Goal: Information Seeking & Learning: Check status

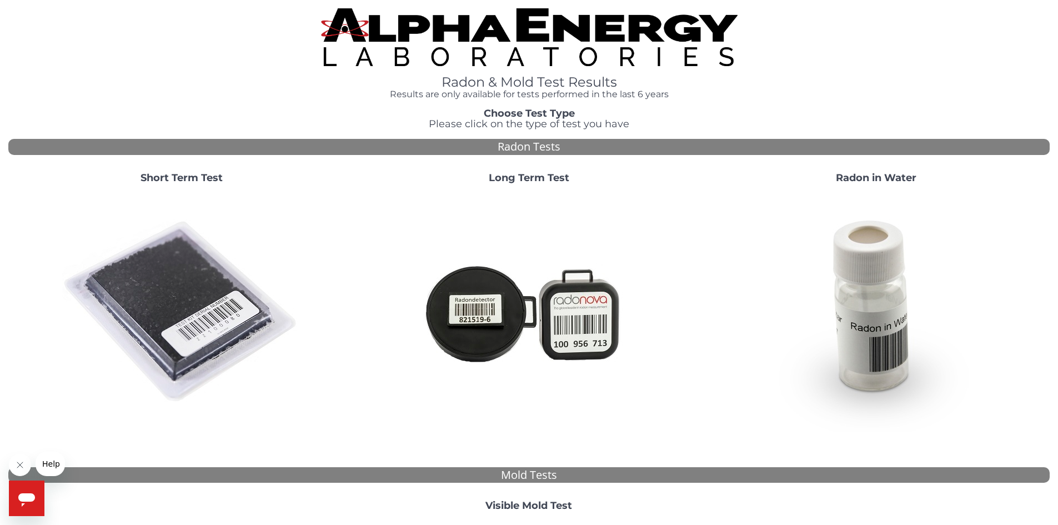
click at [201, 347] on img at bounding box center [181, 312] width 239 height 239
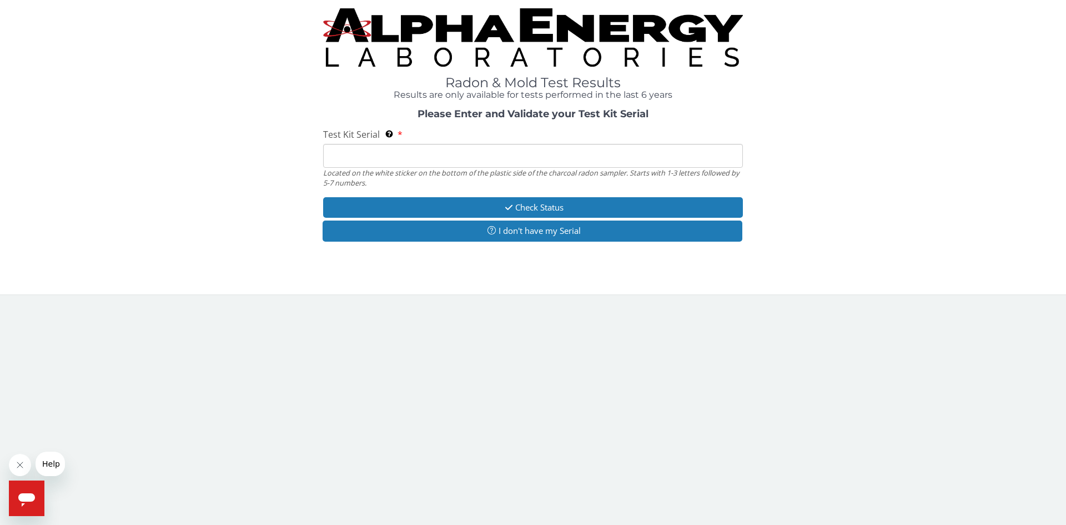
click at [562, 139] on div "Test Kit Serial Located on the white sticker on the bottom of the plastic side …" at bounding box center [533, 157] width 420 height 59
click at [554, 151] on input "Test Kit Serial Located on the white sticker on the bottom of the plastic side …" at bounding box center [533, 156] width 420 height 24
type input "RA198777"
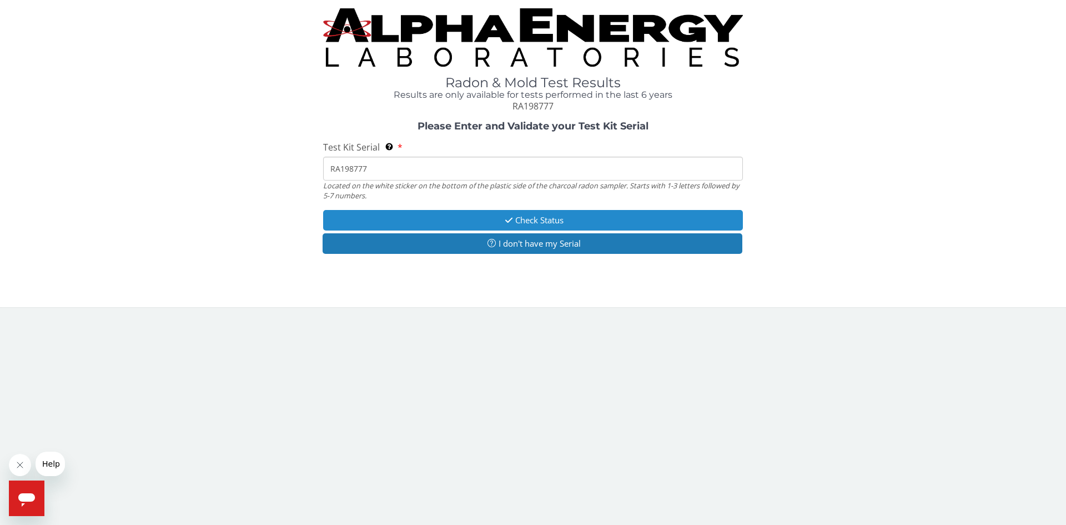
click at [496, 216] on button "Check Status" at bounding box center [533, 220] width 420 height 21
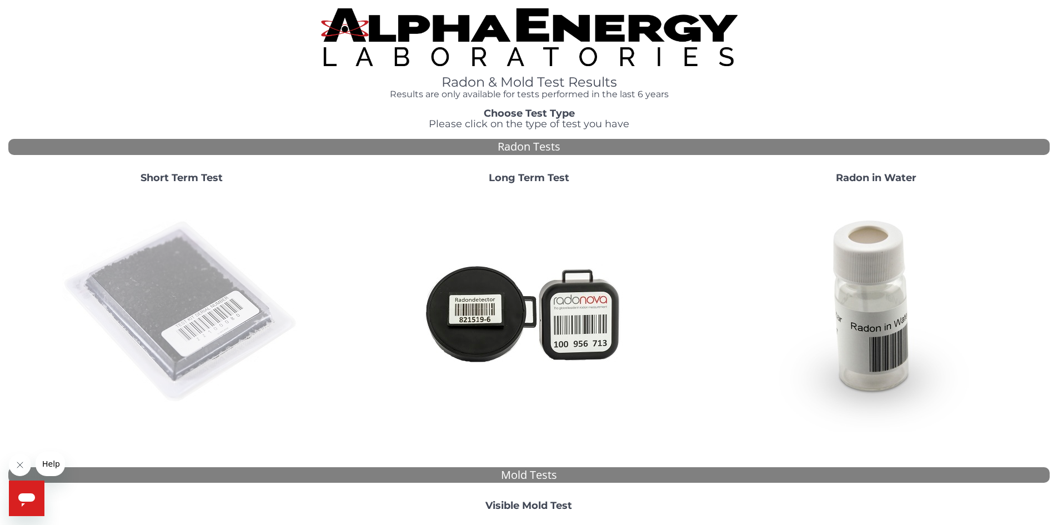
click at [193, 286] on img at bounding box center [181, 312] width 239 height 239
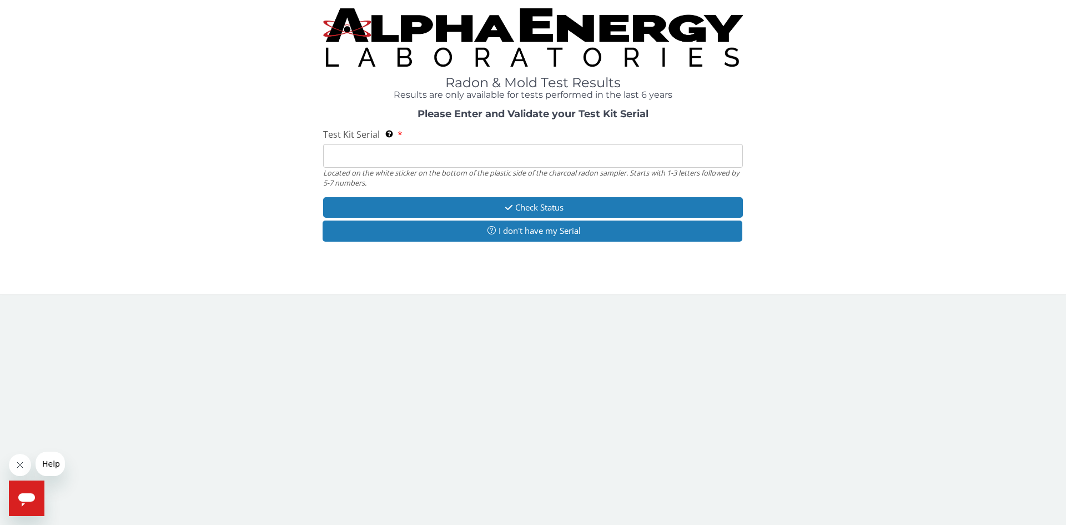
click at [410, 155] on input "Test Kit Serial Located on the white sticker on the bottom of the plastic side …" at bounding box center [533, 156] width 420 height 24
type input "RA198777"
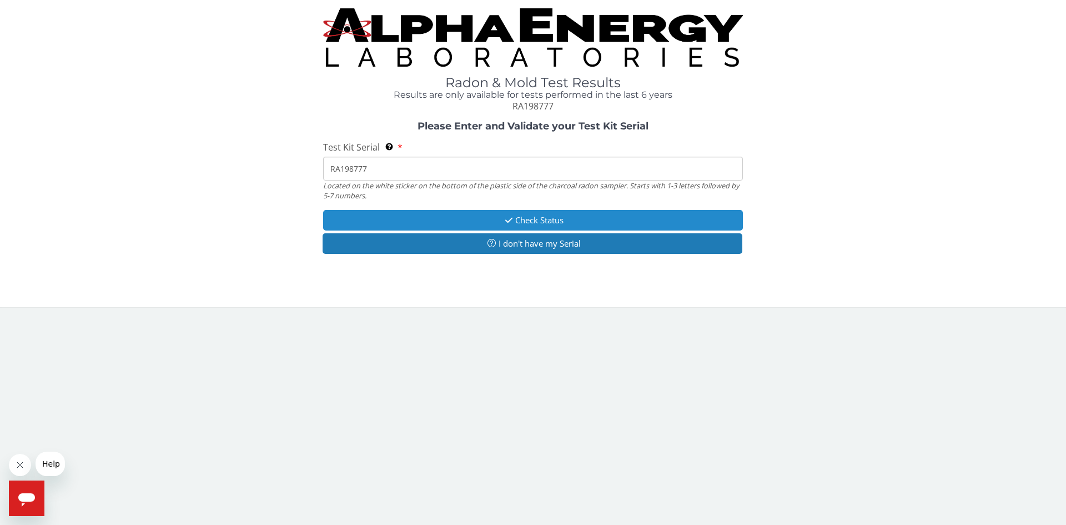
click at [558, 215] on button "Check Status" at bounding box center [533, 220] width 420 height 21
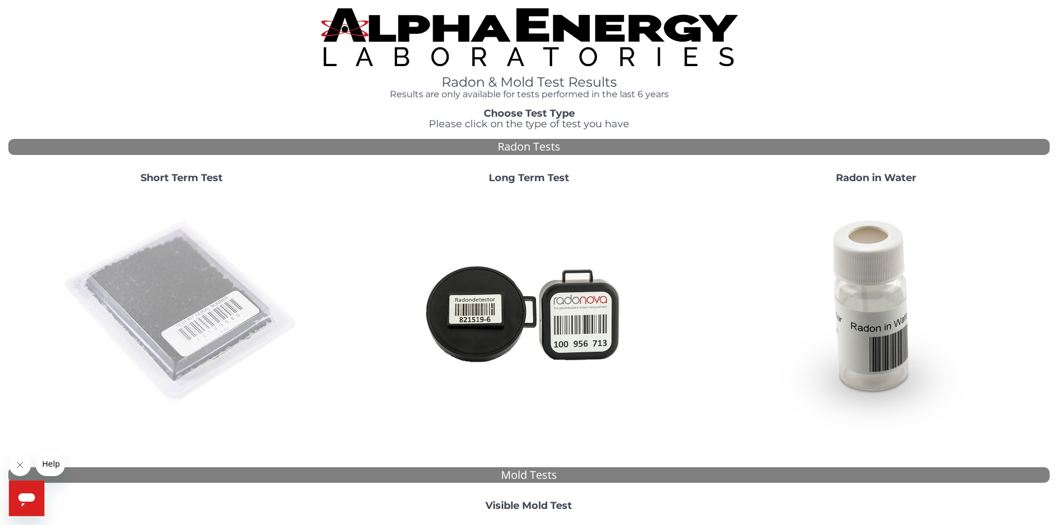
click at [151, 295] on img at bounding box center [181, 312] width 239 height 239
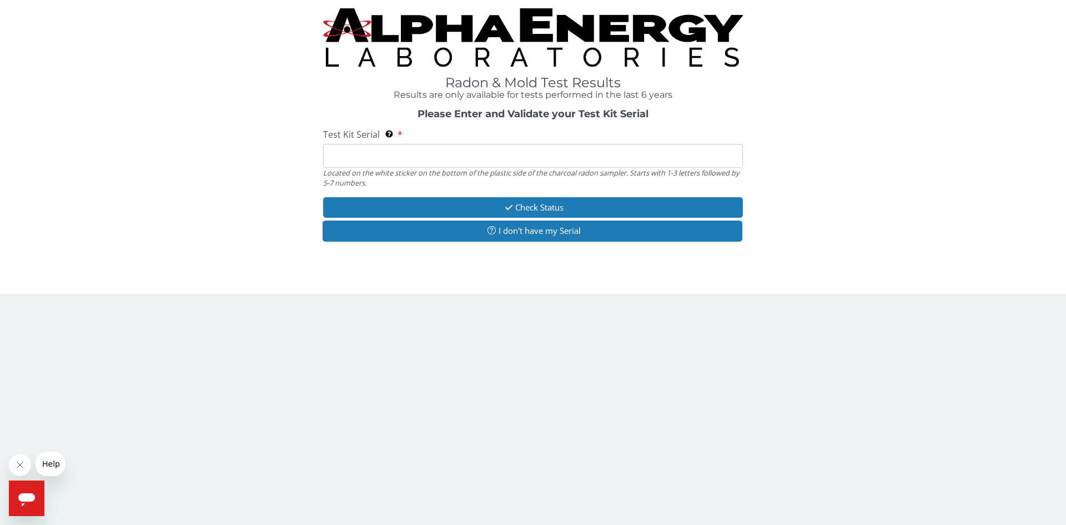
click at [429, 154] on input "Test Kit Serial Located on the white sticker on the bottom of the plastic side …" at bounding box center [533, 156] width 420 height 24
type input "RA198777"
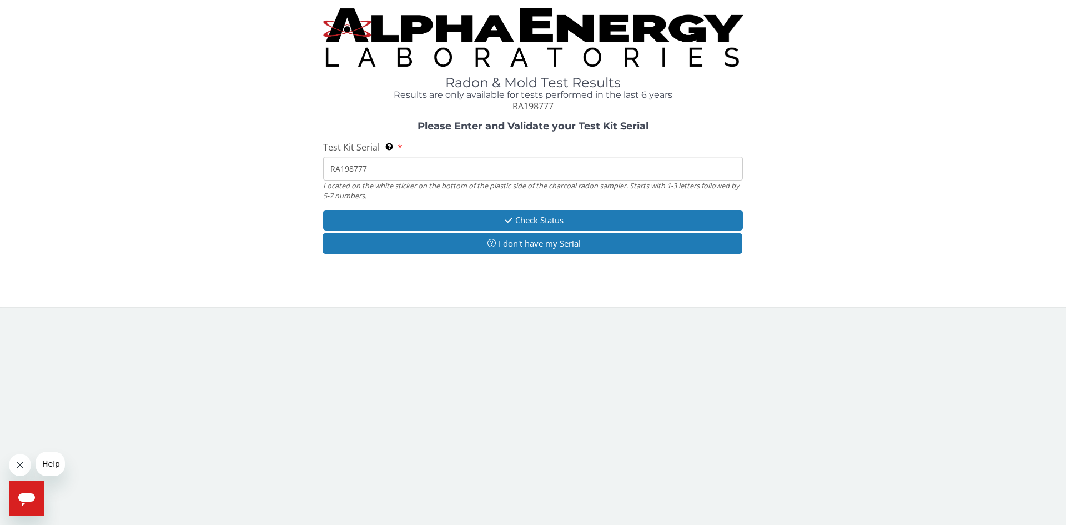
click at [332, 167] on input "RA198777" at bounding box center [533, 169] width 420 height 24
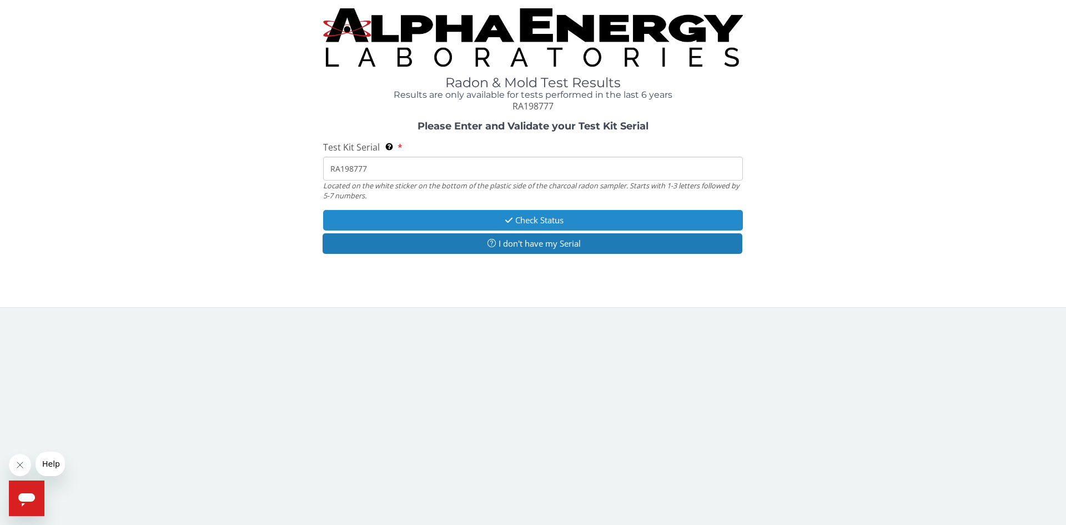
click at [518, 218] on button "Check Status" at bounding box center [533, 220] width 420 height 21
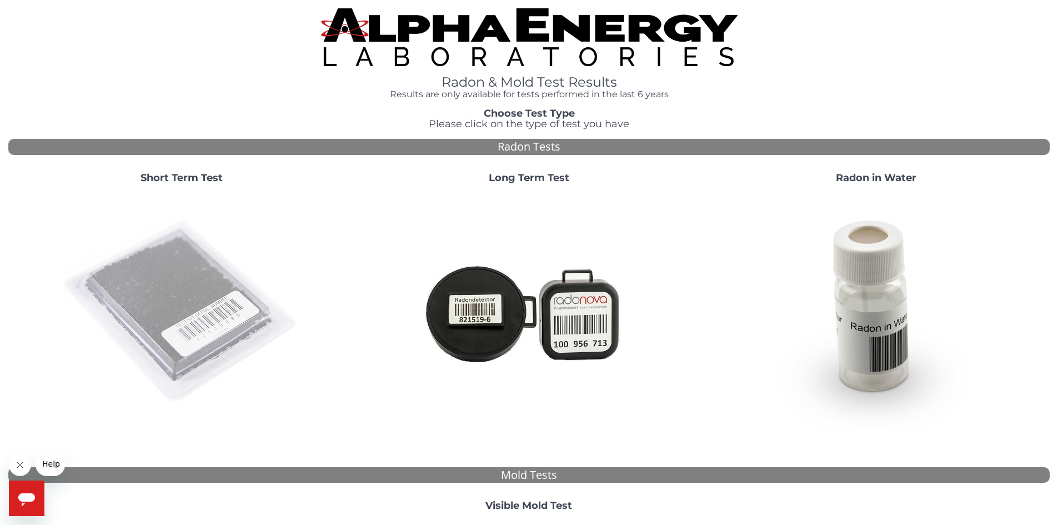
click at [132, 286] on img at bounding box center [181, 312] width 239 height 239
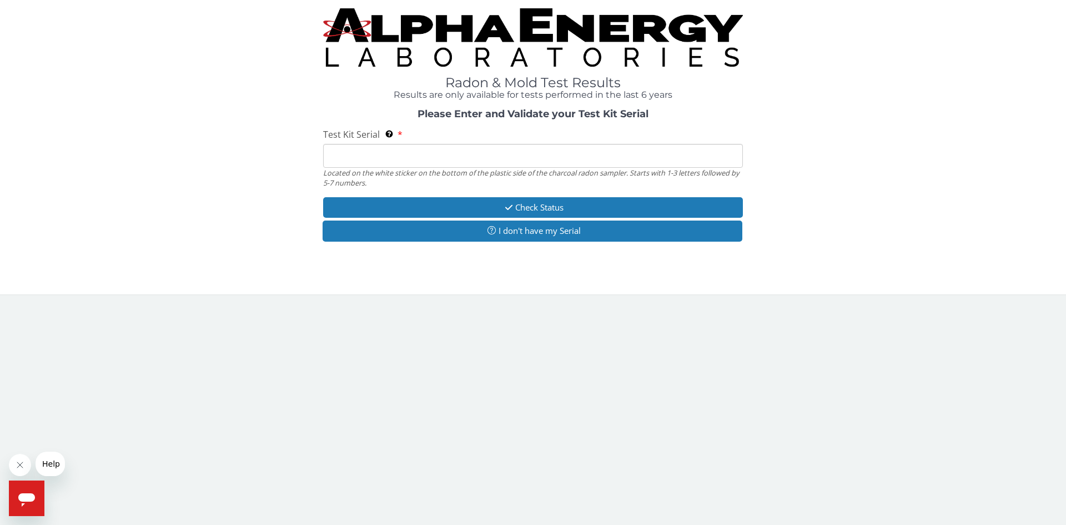
click at [443, 153] on input "Test Kit Serial Located on the white sticker on the bottom of the plastic side …" at bounding box center [533, 156] width 420 height 24
click at [38, 113] on div "Please Enter and Validate your Test Kit Serial Test Kit Serial Located on the w…" at bounding box center [533, 177] width 1050 height 136
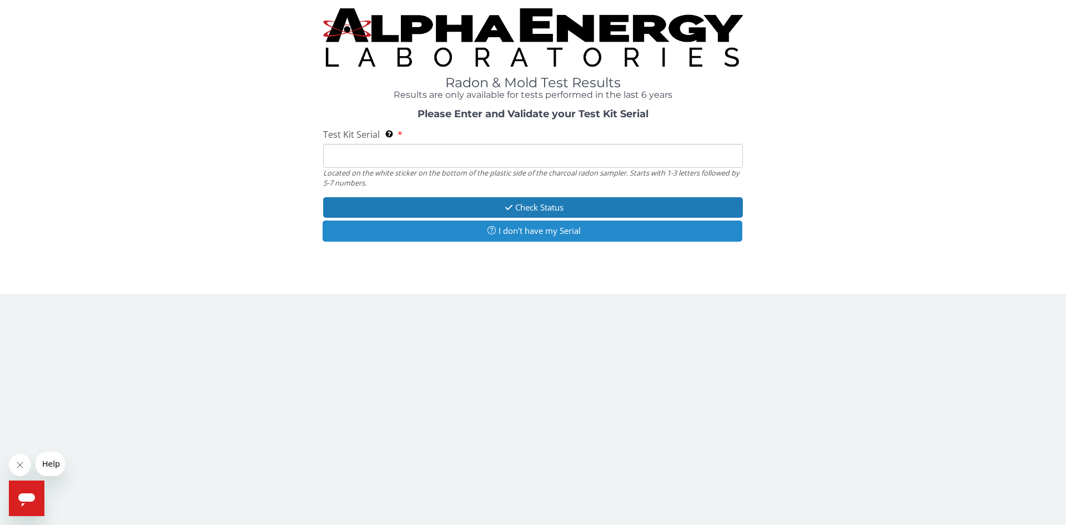
click at [539, 228] on button "I don't have my Serial" at bounding box center [533, 231] width 420 height 21
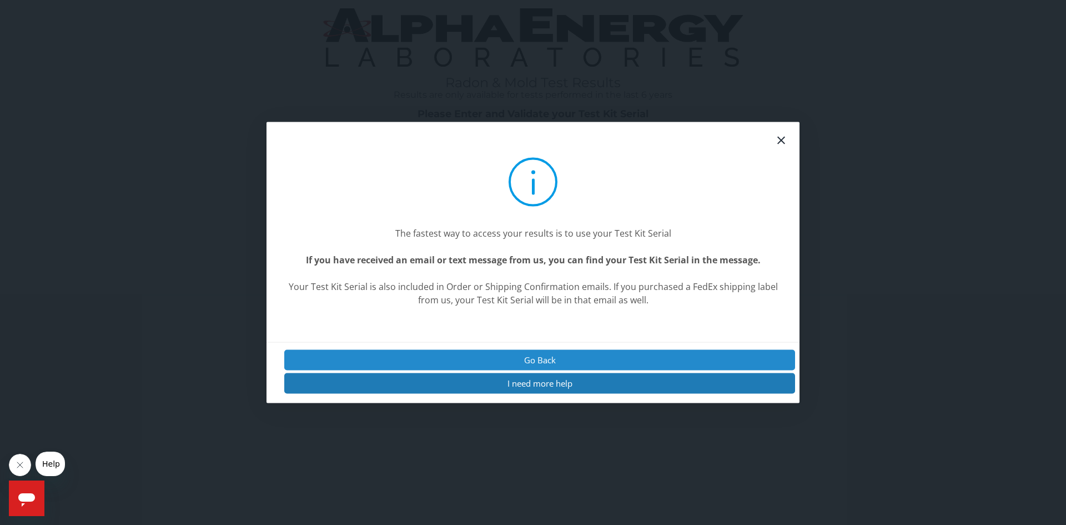
click at [558, 361] on button "Go Back" at bounding box center [539, 359] width 511 height 21
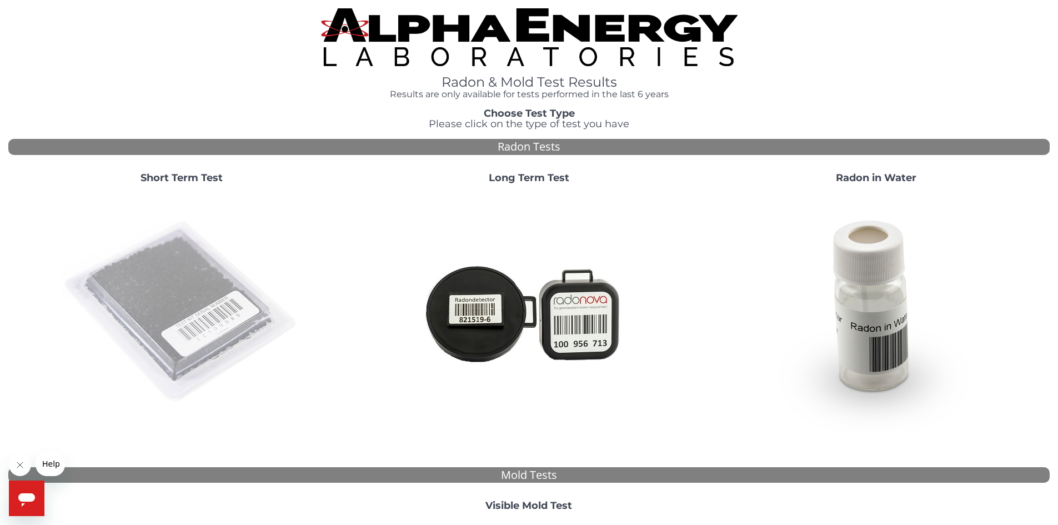
click at [207, 305] on img at bounding box center [181, 312] width 239 height 239
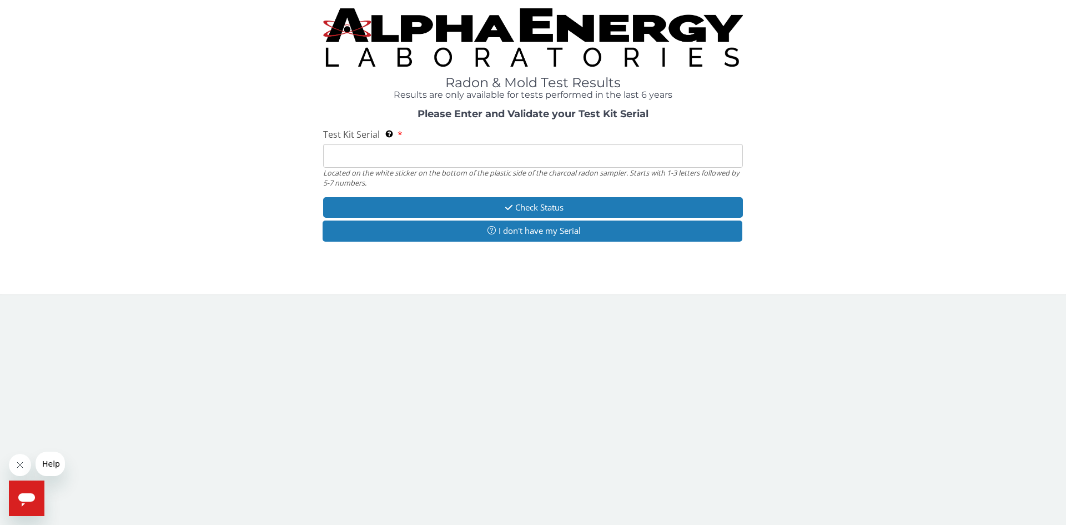
click at [379, 159] on input "Test Kit Serial Located on the white sticker on the bottom of the plastic side …" at bounding box center [533, 156] width 420 height 24
type input "RA198777"
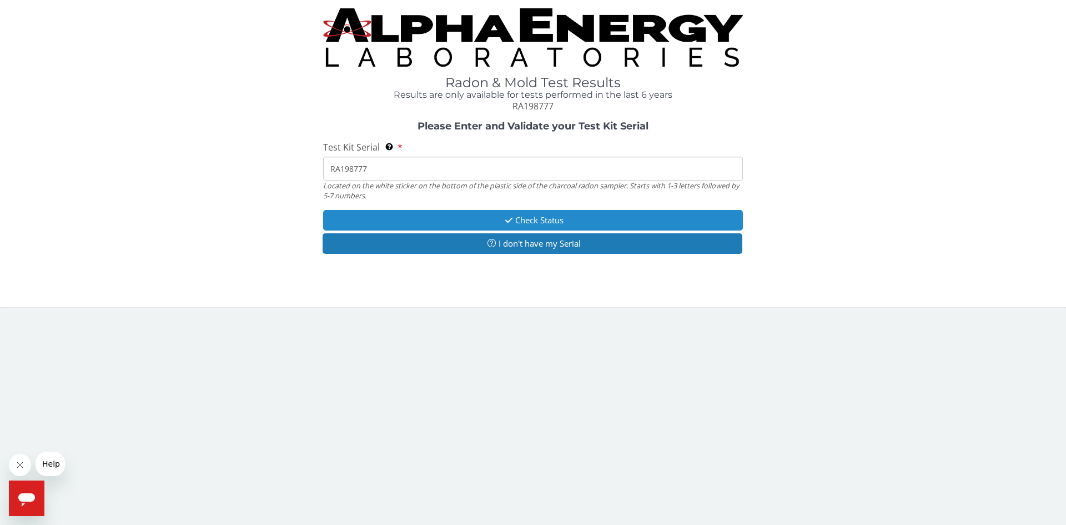
click at [555, 220] on button "Check Status" at bounding box center [533, 220] width 420 height 21
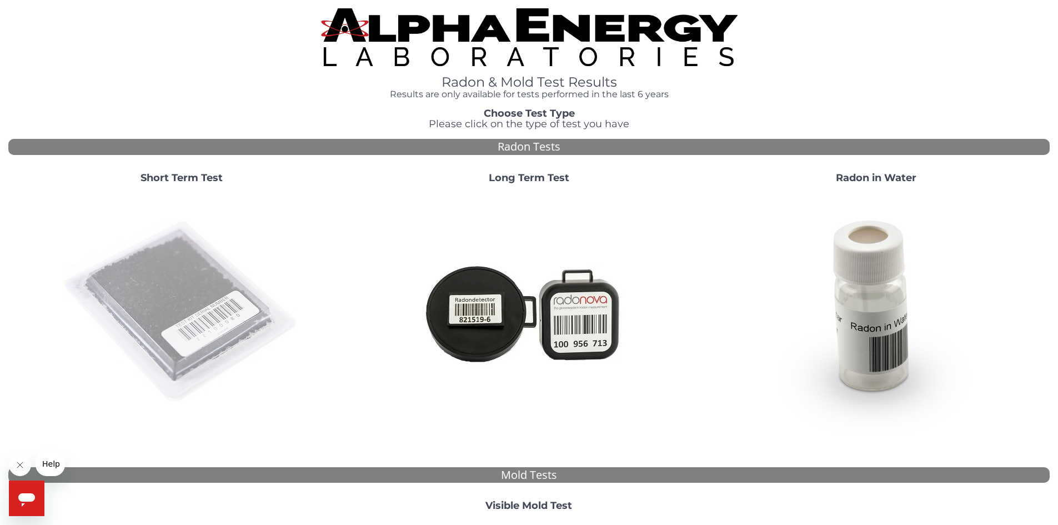
click at [131, 289] on img at bounding box center [181, 312] width 239 height 239
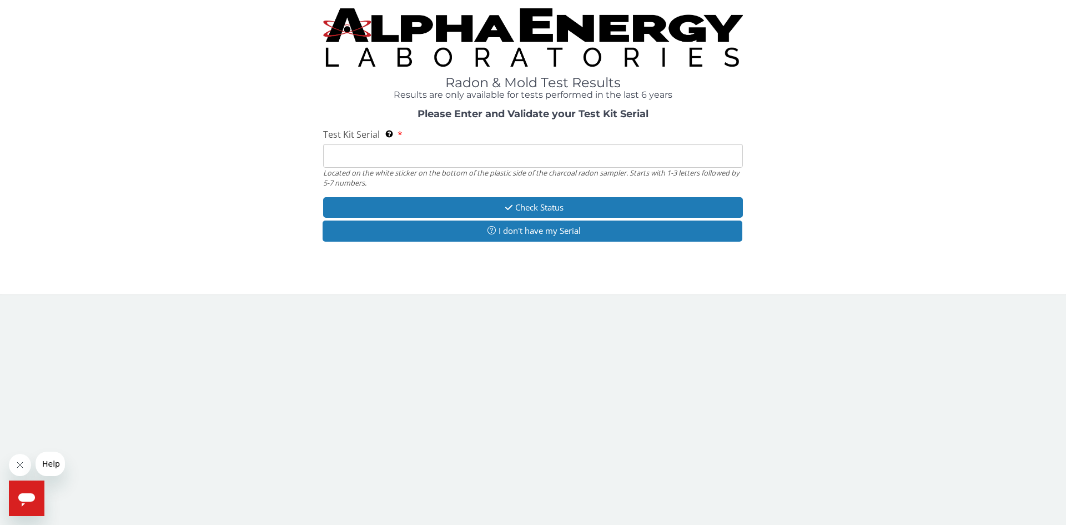
drag, startPoint x: 474, startPoint y: 157, endPoint x: 438, endPoint y: 159, distance: 36.8
click at [474, 157] on input "Test Kit Serial Located on the white sticker on the bottom of the plastic side …" at bounding box center [533, 156] width 420 height 24
type input "RA198777"
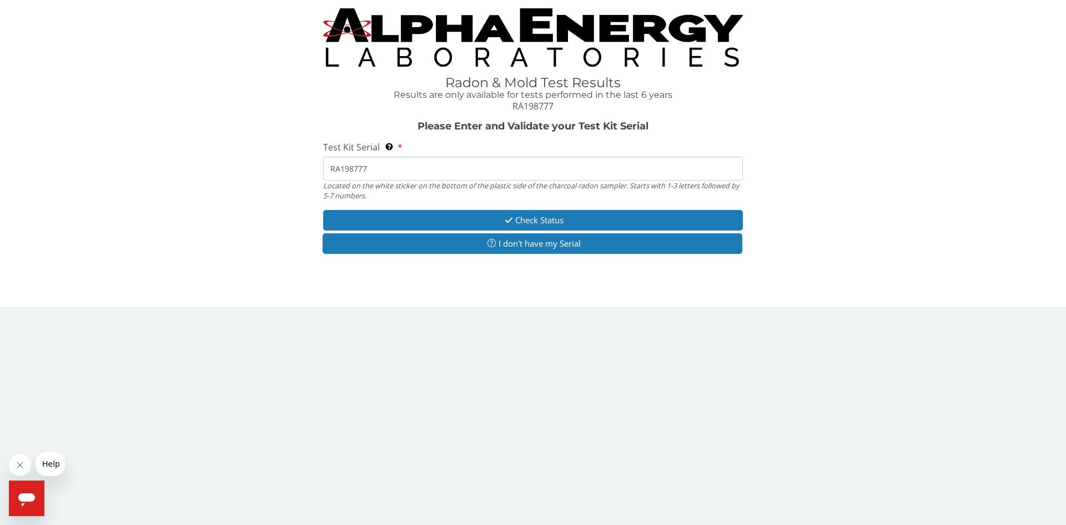
click at [329, 174] on input "RA198777" at bounding box center [533, 169] width 420 height 24
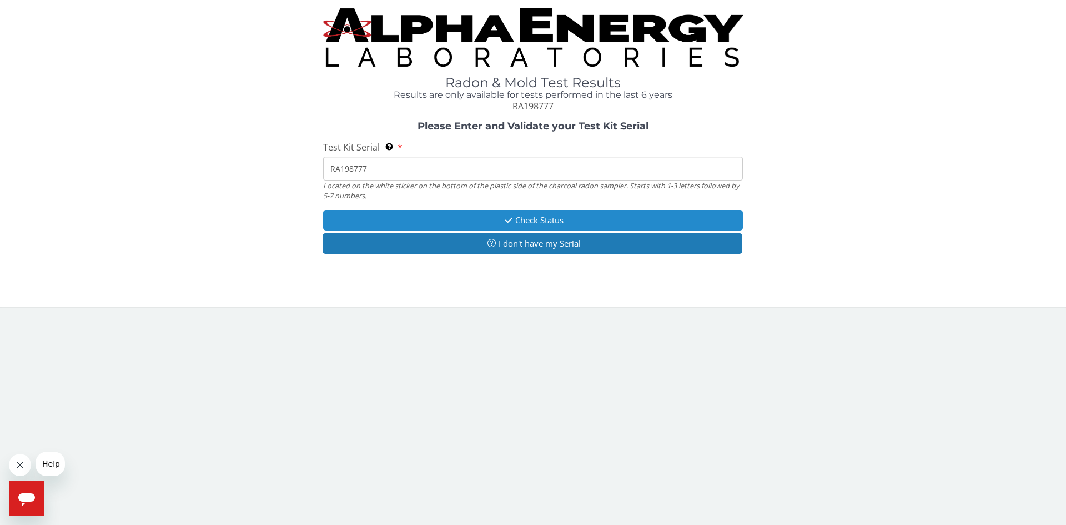
click at [540, 218] on button "Check Status" at bounding box center [533, 220] width 420 height 21
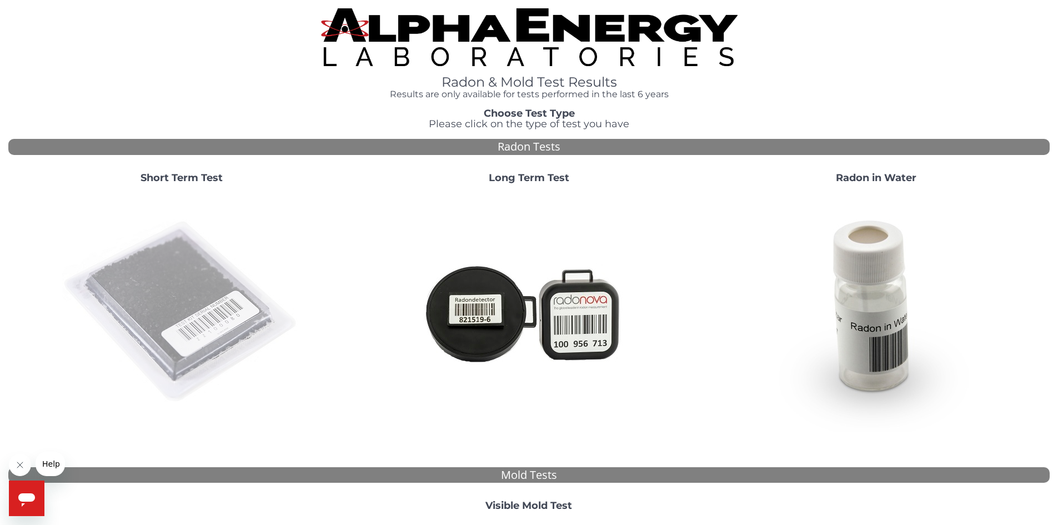
click at [173, 321] on img at bounding box center [181, 312] width 239 height 239
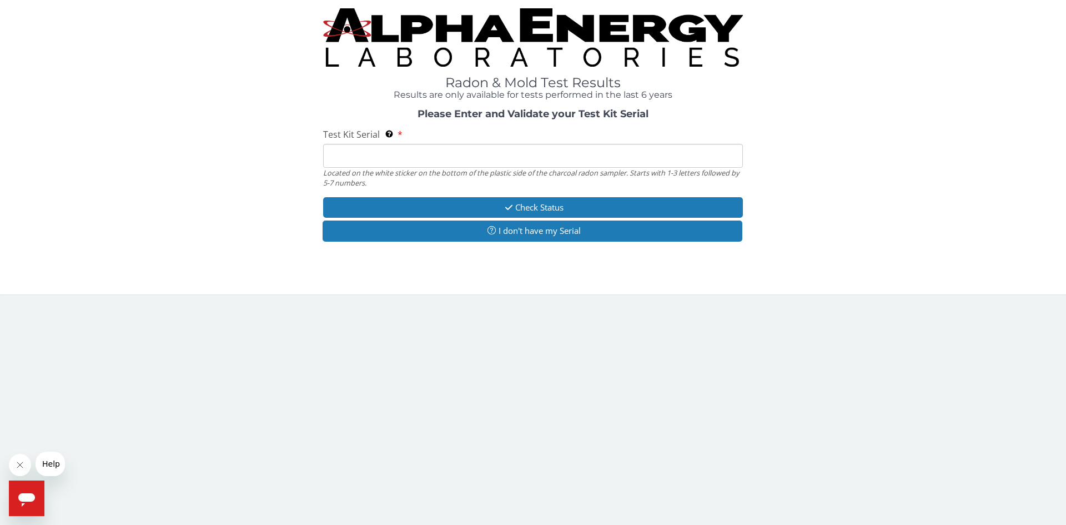
click at [352, 147] on input "Test Kit Serial Located on the white sticker on the bottom of the plastic side …" at bounding box center [533, 156] width 420 height 24
type input "RA198777"
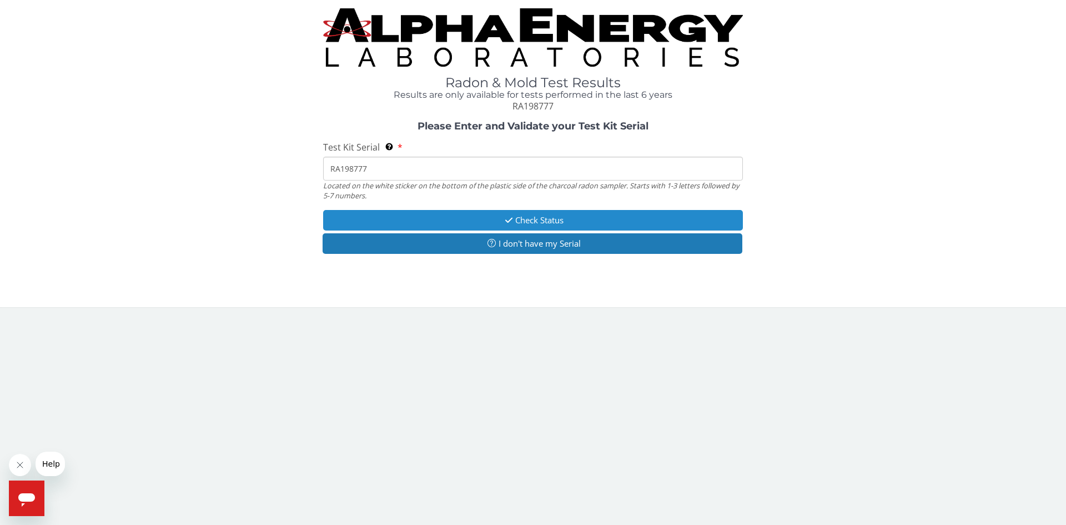
click at [513, 213] on button "Check Status" at bounding box center [533, 220] width 420 height 21
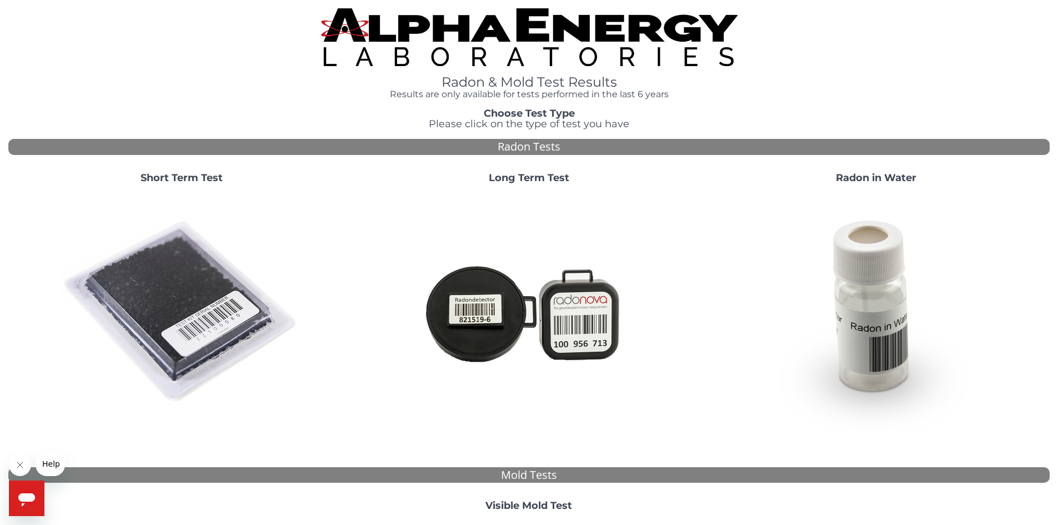
click at [240, 98] on div "Radon & Mold Test Results Results are only available for tests performed in the…" at bounding box center [528, 53] width 1041 height 91
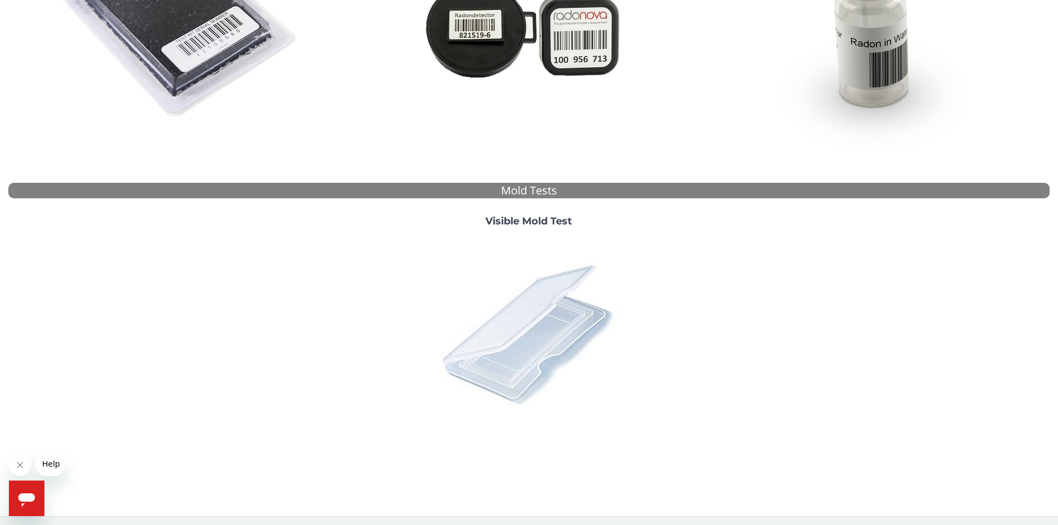
scroll to position [287, 0]
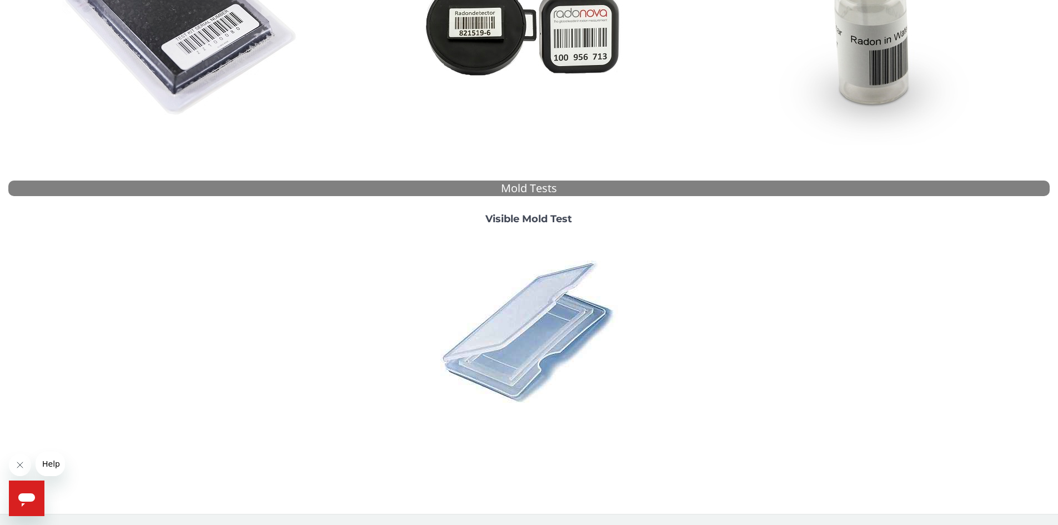
click at [23, 455] on button "Close message from company" at bounding box center [20, 465] width 22 height 22
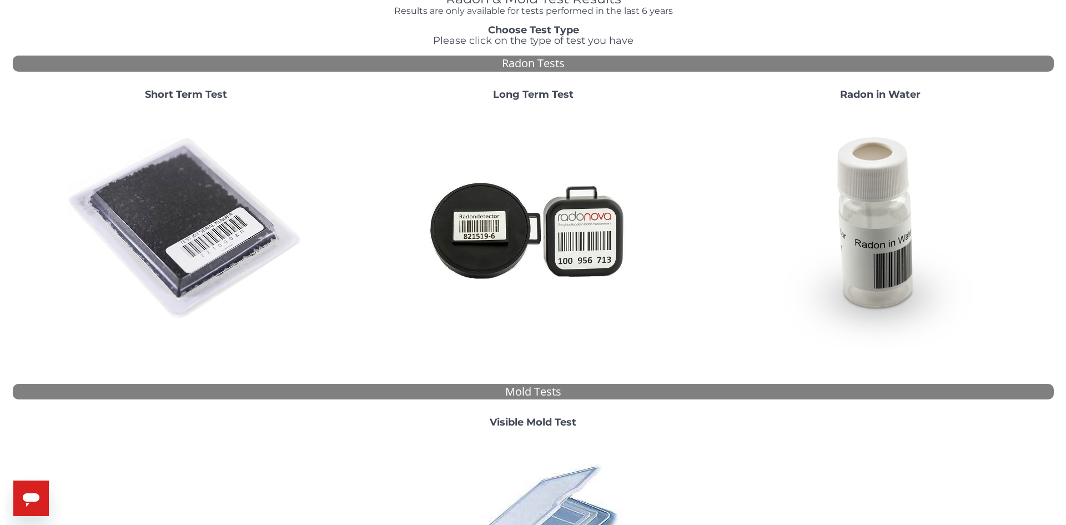
scroll to position [0, 0]
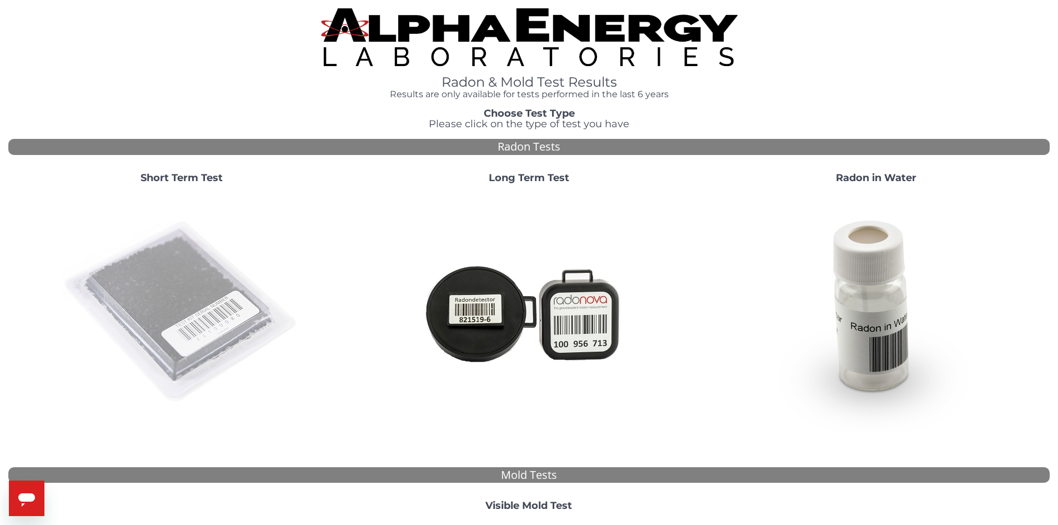
click at [141, 322] on img at bounding box center [181, 312] width 239 height 239
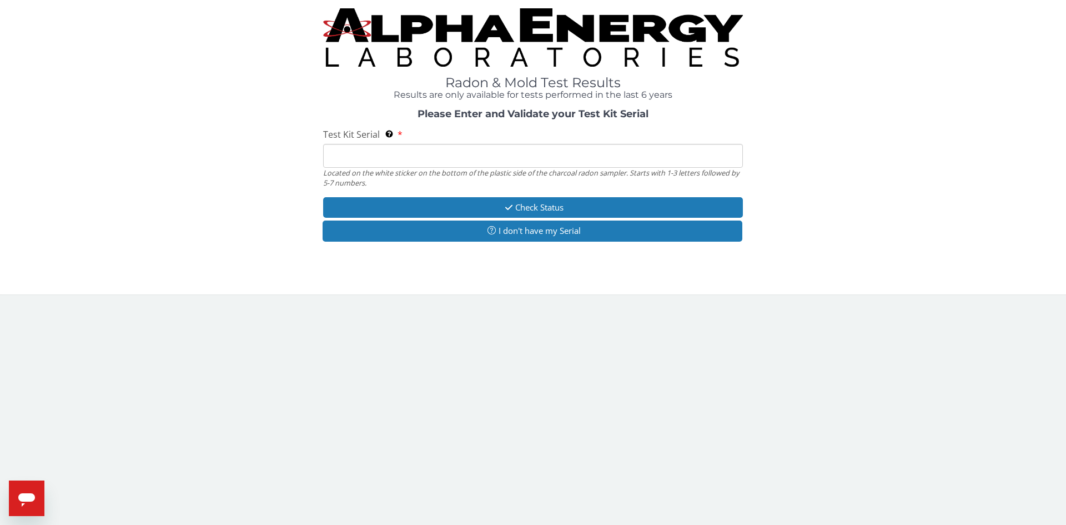
click at [412, 152] on input "Test Kit Serial Located on the white sticker on the bottom of the plastic side …" at bounding box center [533, 156] width 420 height 24
type input "RA198777"
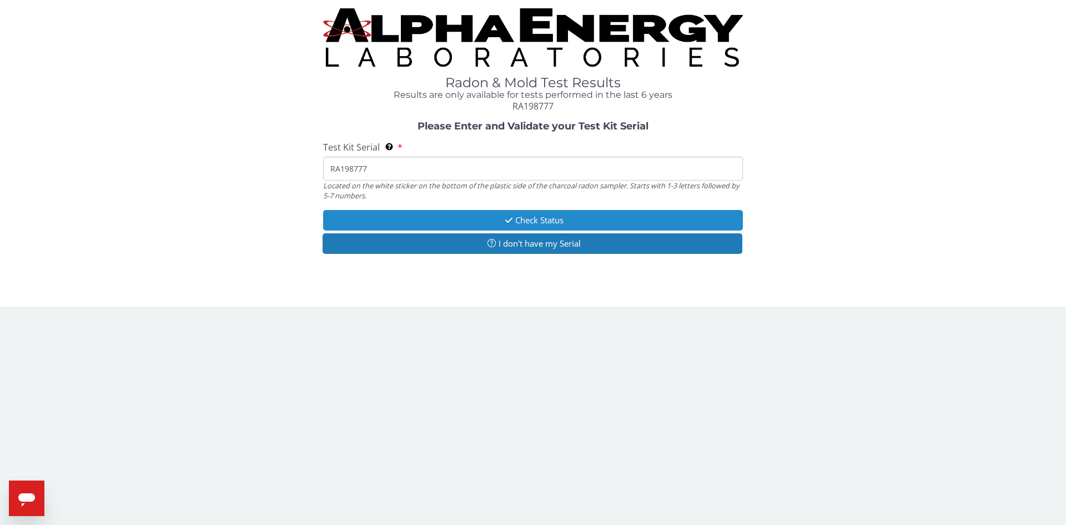
click at [478, 216] on button "Check Status" at bounding box center [533, 220] width 420 height 21
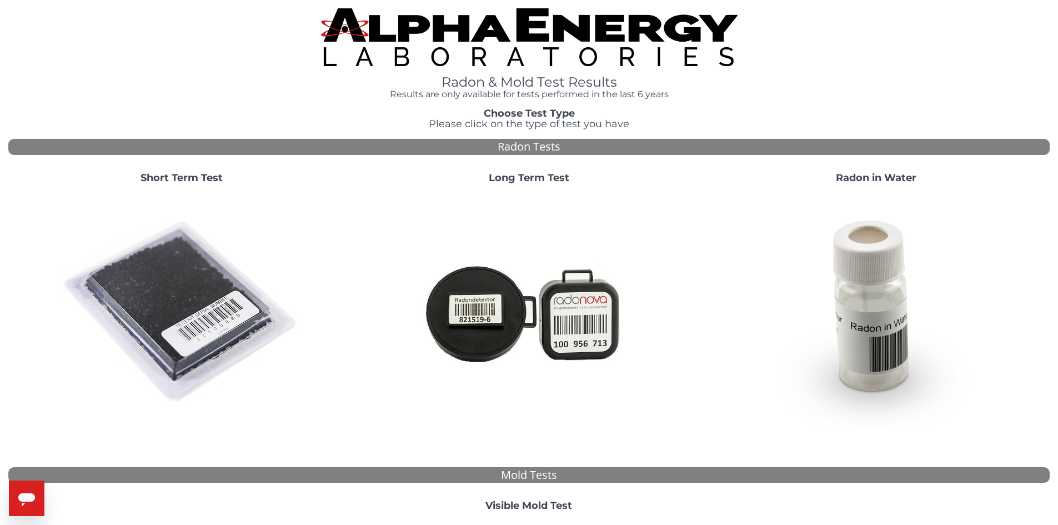
click at [203, 303] on img at bounding box center [181, 312] width 239 height 239
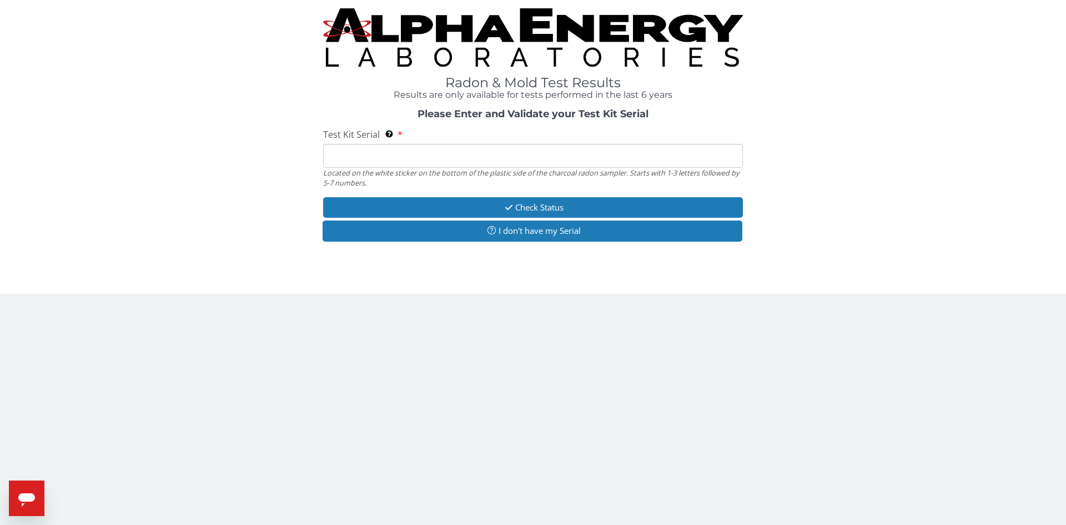
click at [438, 147] on input "Test Kit Serial Located on the white sticker on the bottom of the plastic side …" at bounding box center [533, 156] width 420 height 24
type input "RA198777"
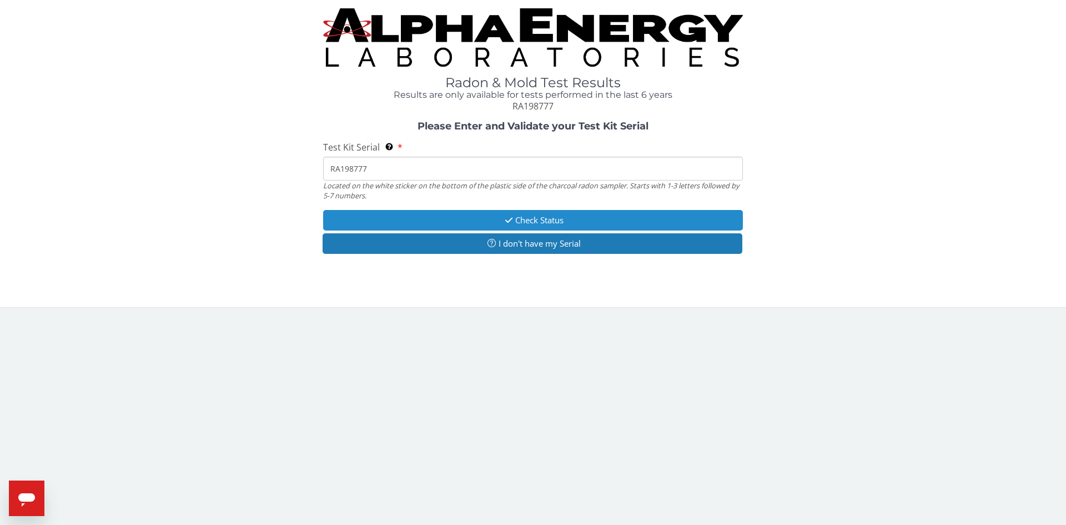
click at [449, 216] on button "Check Status" at bounding box center [533, 220] width 420 height 21
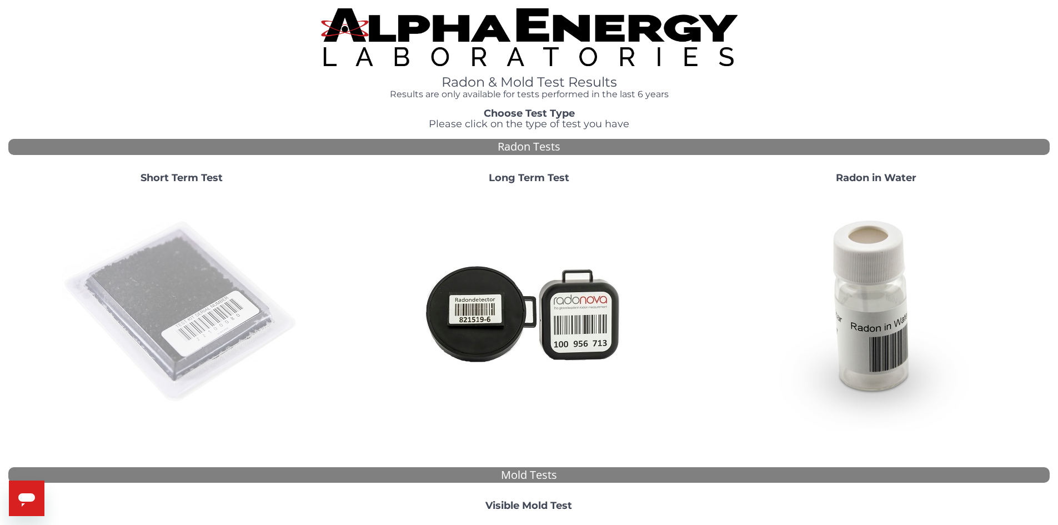
click at [232, 342] on img at bounding box center [181, 312] width 239 height 239
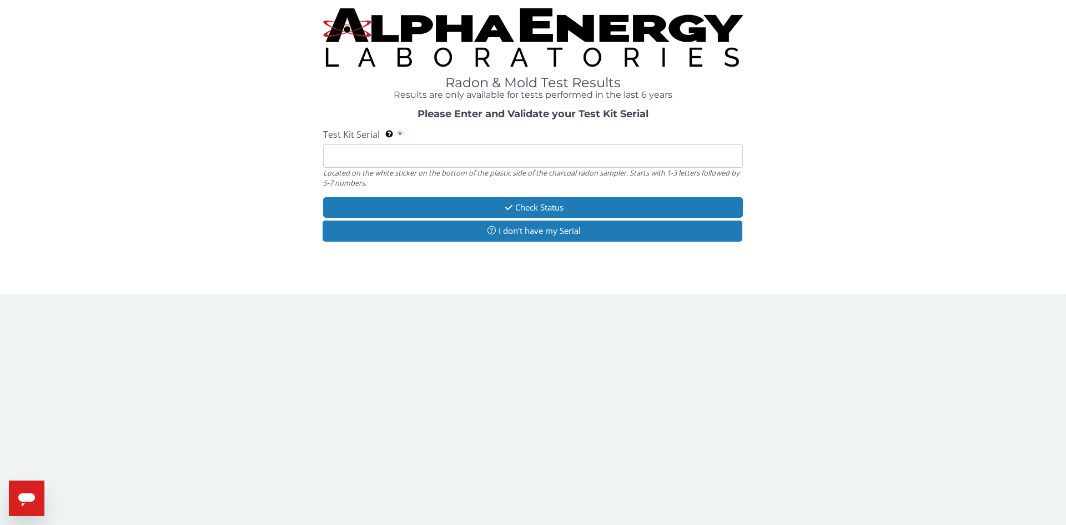
drag, startPoint x: 513, startPoint y: 154, endPoint x: 494, endPoint y: 154, distance: 18.9
click at [513, 154] on input "Test Kit Serial Located on the white sticker on the bottom of the plastic side …" at bounding box center [533, 156] width 420 height 24
type input "RA198777"
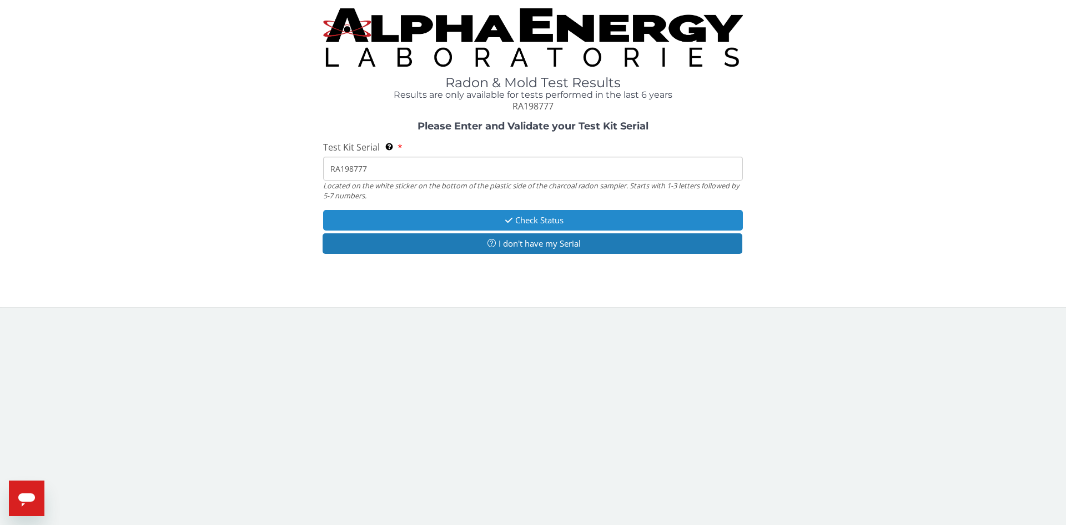
click at [473, 212] on button "Check Status" at bounding box center [533, 220] width 420 height 21
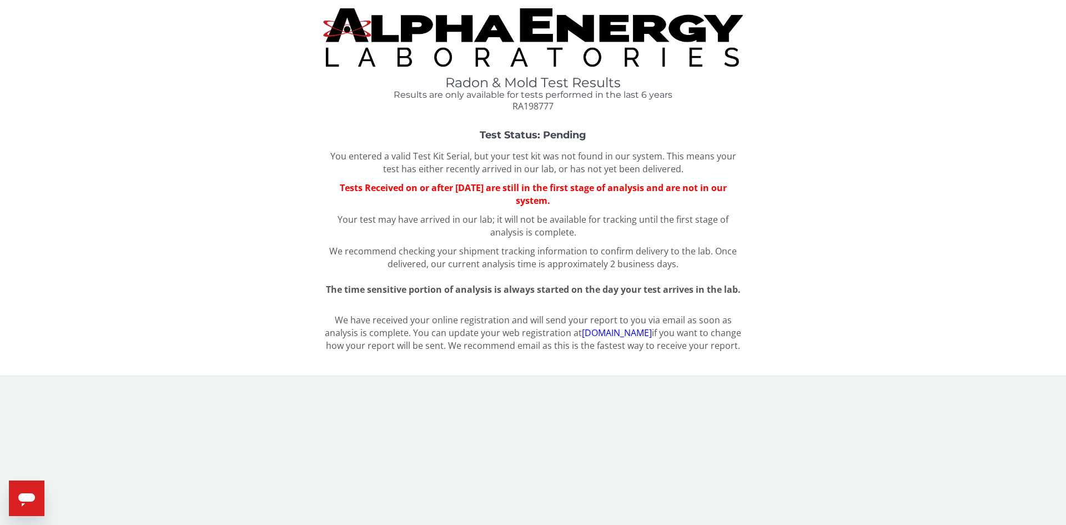
click at [584, 207] on div "You entered a valid Test Kit Serial, but your test kit was not found in our sys…" at bounding box center [533, 223] width 420 height 146
